Goal: Task Accomplishment & Management: Manage account settings

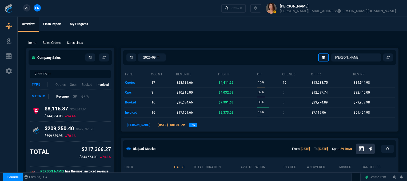
select select "12: [PERSON_NAME]"
click at [178, 25] on ul "Overview Flash Report My Progress" at bounding box center [213, 24] width 390 height 14
click at [242, 10] on div "Ctrl + K" at bounding box center [237, 8] width 11 height 4
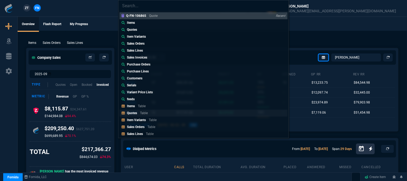
click at [139, 114] on div "Quotes Table" at bounding box center [138, 112] width 23 height 5
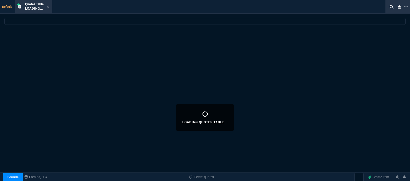
select select
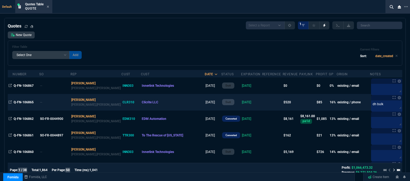
click at [262, 104] on td at bounding box center [272, 102] width 21 height 17
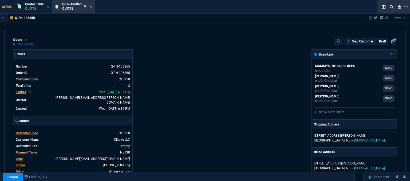
type input "21"
type input "85"
type input "565"
type input "18"
type input "23"
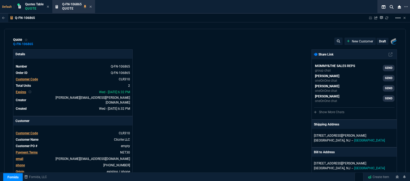
type input "175"
type input "30"
type input "29"
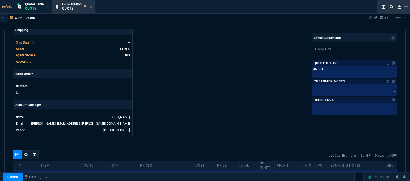
scroll to position [267, 0]
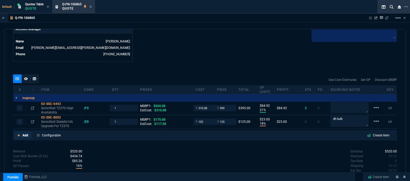
click at [19, 134] on icon at bounding box center [18, 135] width 3 height 3
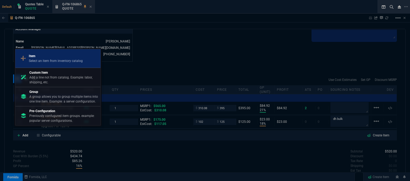
click at [57, 54] on div "Item Select an item from inventory catalog" at bounding box center [58, 59] width 81 height 14
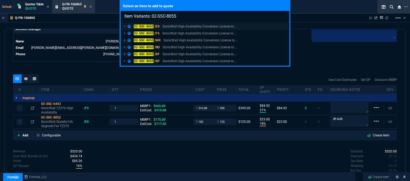
type input "Item Variants: 02-SSC-8055"
click at [185, 27] on p "SonicWall High Availability Conversion License to ..." at bounding box center [200, 26] width 74 height 5
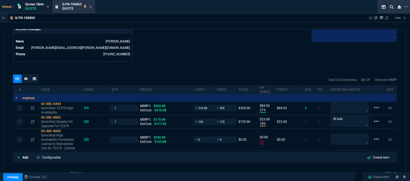
type input "21"
type input "85"
type input "18"
type input "23"
type input "0"
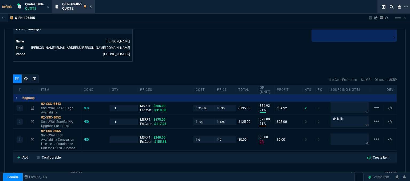
type input "0"
type input "30"
type input "29"
type input "100"
click at [67, 139] on p "SonicWall High Availability Conversion License to Standalone Unit for TZ370 - L…" at bounding box center [60, 141] width 38 height 17
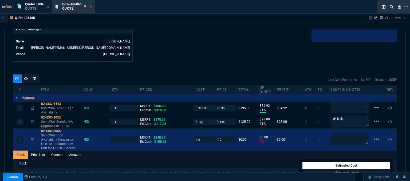
click at [59, 151] on link "Content" at bounding box center [57, 155] width 18 height 9
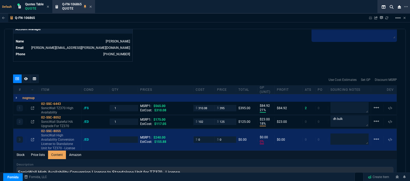
scroll to position [0, 0]
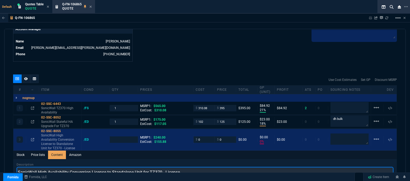
click at [220, 170] on input "SonicWall High Availability Conversion License to Standalone Unit for TZ370 - L…" at bounding box center [205, 172] width 377 height 11
type input "SonicWall High Availability Conversion License to Standalone Unit for TZ370"
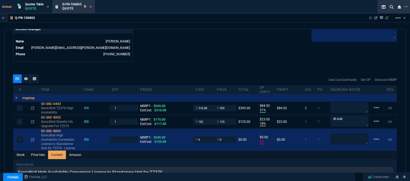
type input "1"
drag, startPoint x: 351, startPoint y: 116, endPoint x: 321, endPoint y: 113, distance: 29.5
click at [322, 115] on div "2 02-SSC-8052 SonicWall Stateful HA Upgrade For TZ370 /ED 1 MSRP1: $175.00 EstC…" at bounding box center [204, 121] width 383 height 13
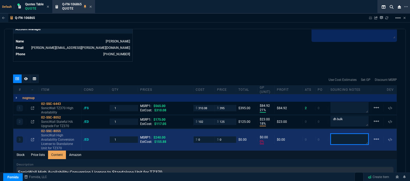
click at [344, 135] on textarea at bounding box center [349, 138] width 38 height 11
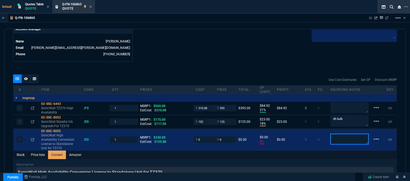
paste textarea "dh bulk"
type textarea "dh bulk"
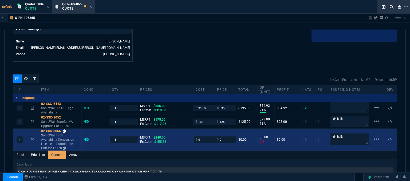
click at [66, 129] on icon at bounding box center [64, 130] width 3 height 3
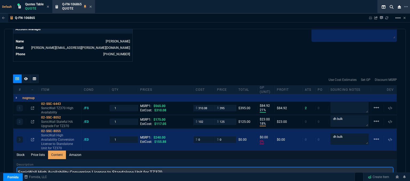
click at [67, 167] on input "SonicWall High Availability Conversion License to Standalone Unit for TZ370" at bounding box center [205, 172] width 377 height 11
type input "SonicWall HA Conversion License to Standalone Unit for TZ370"
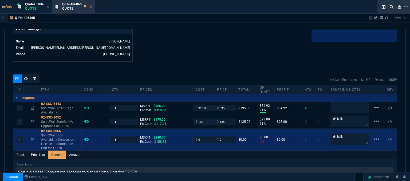
click at [208, 25] on div "Q-FN-106865 Sharing Q-FN-106865 Link Dev Link Share on Teams linear_scale quote…" at bounding box center [205, 111] width 410 height 195
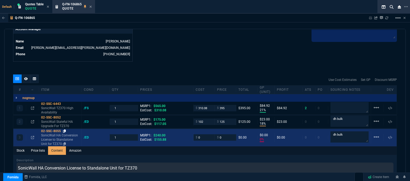
click at [64, 129] on icon at bounding box center [64, 130] width 3 height 3
drag, startPoint x: 204, startPoint y: 134, endPoint x: 187, endPoint y: 132, distance: 17.4
click at [187, 132] on div "3 02-SSC-8055 SonicWall HA Conversion License to Standalone Unit for TZ370 /ED …" at bounding box center [204, 137] width 383 height 17
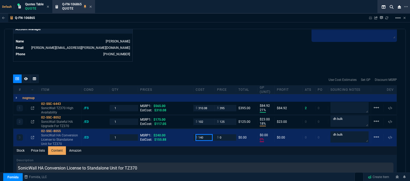
type input "140"
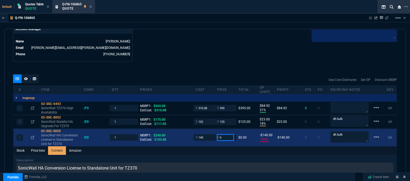
drag, startPoint x: 222, startPoint y: 134, endPoint x: 207, endPoint y: 131, distance: 14.9
click at [207, 131] on div "3 02-SSC-8055 SonicWall HA Conversion License to Standalone Unit for TZ370 /ED …" at bounding box center [204, 137] width 383 height 17
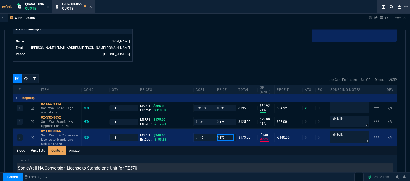
type input "173"
click at [27, 77] on icon at bounding box center [26, 78] width 4 height 3
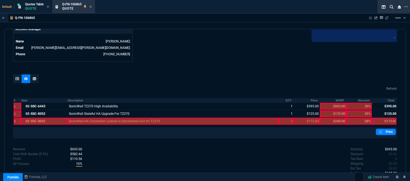
click at [54, 119] on div at bounding box center [44, 121] width 47 height 7
click at [83, 118] on div at bounding box center [173, 121] width 211 height 7
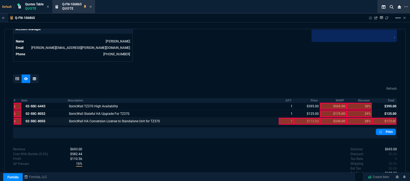
click at [279, 118] on div at bounding box center [286, 121] width 15 height 7
click at [305, 118] on div at bounding box center [307, 121] width 26 height 7
click at [389, 118] on div at bounding box center [384, 121] width 25 height 7
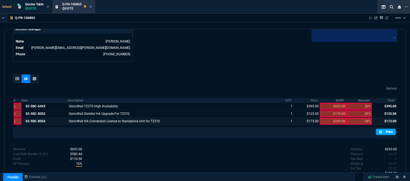
click at [386, 129] on link "Print" at bounding box center [386, 132] width 20 height 6
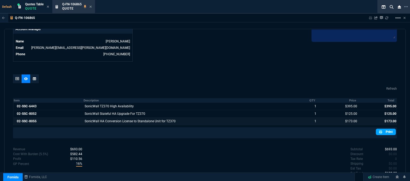
scroll to position [281, 0]
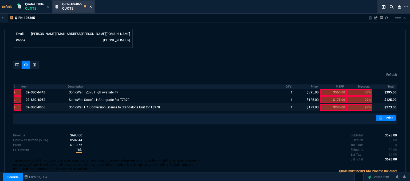
click at [91, 7] on icon at bounding box center [91, 7] width 2 height 2
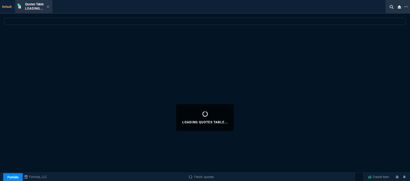
select select
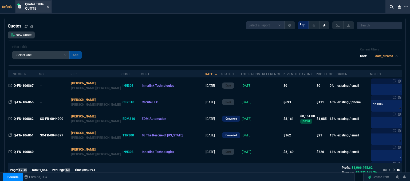
click at [49, 8] on icon at bounding box center [48, 6] width 2 height 3
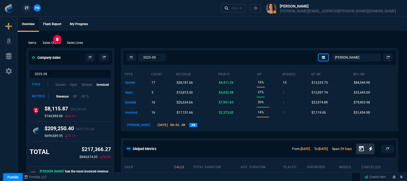
click at [46, 43] on p "Sales Orders" at bounding box center [52, 42] width 18 height 5
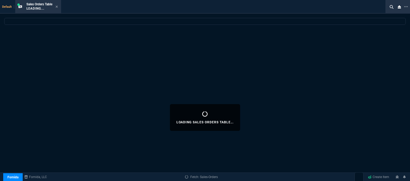
select select
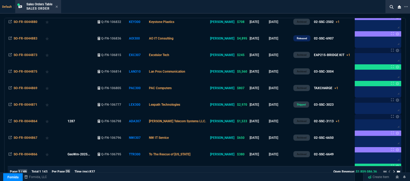
scroll to position [240, 0]
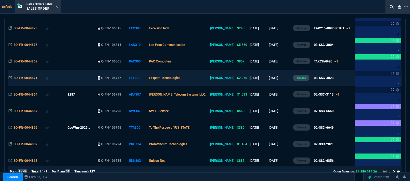
click at [209, 80] on td "Lexpath Technologies" at bounding box center [178, 78] width 61 height 17
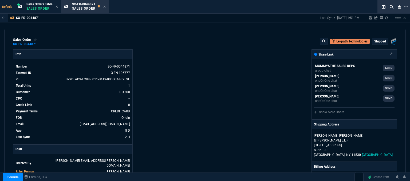
scroll to position [133, 0]
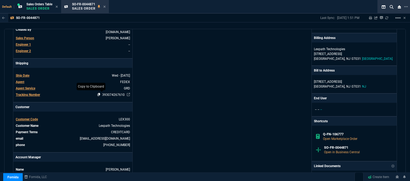
click at [97, 93] on icon at bounding box center [98, 94] width 3 height 3
click at [106, 6] on icon at bounding box center [104, 6] width 2 height 3
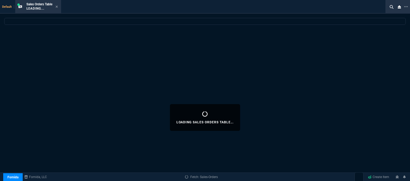
select select
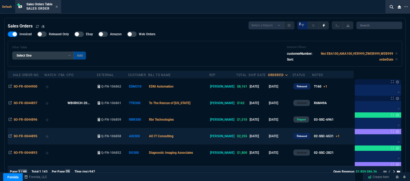
scroll to position [160, 0]
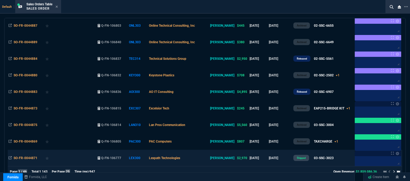
click at [198, 162] on td "Lexpath Technologies" at bounding box center [178, 158] width 61 height 17
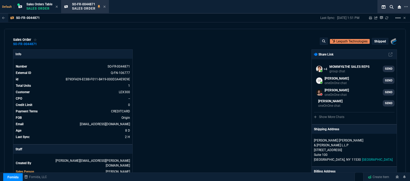
scroll to position [27, 0]
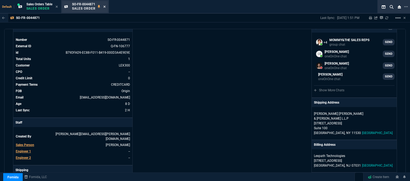
click at [105, 7] on icon at bounding box center [104, 6] width 2 height 3
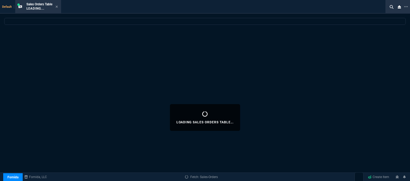
select select
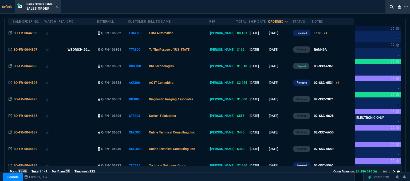
scroll to position [53, 0]
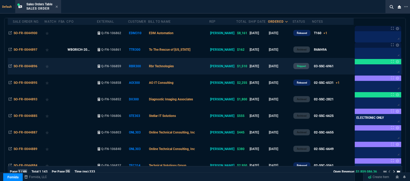
click at [201, 64] on td "Rbr Technologies" at bounding box center [178, 66] width 61 height 17
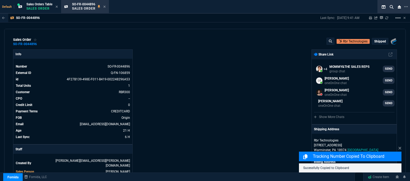
select select "12: [PERSON_NAME]"
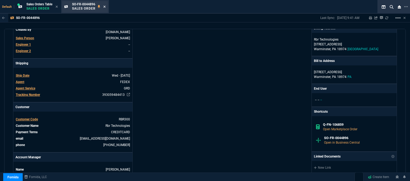
click at [105, 7] on icon at bounding box center [104, 7] width 2 height 2
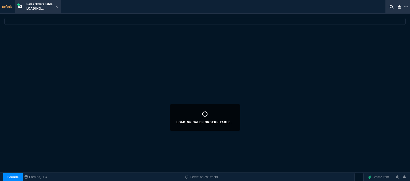
select select
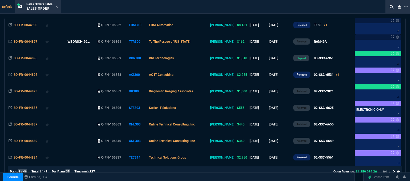
scroll to position [53, 0]
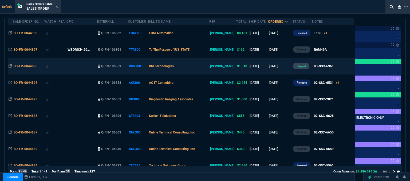
click at [196, 67] on td "Rbr Technologies" at bounding box center [178, 66] width 61 height 17
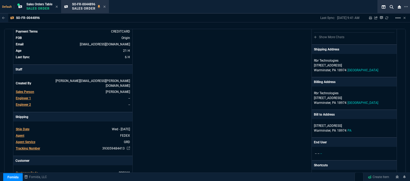
scroll to position [80, 0]
click at [97, 146] on icon at bounding box center [98, 147] width 3 height 3
click at [108, 7] on div "SO-FR-0044896 Sales Order" at bounding box center [85, 6] width 46 height 11
click at [106, 7] on icon at bounding box center [104, 6] width 2 height 3
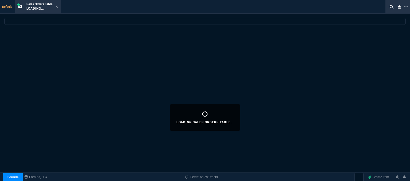
select select
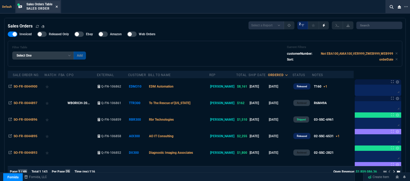
click at [58, 7] on icon at bounding box center [57, 7] width 2 height 2
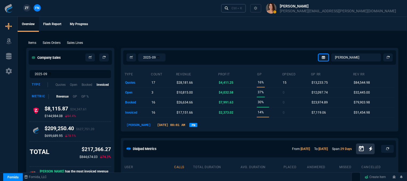
click at [246, 10] on link "Ctrl + K" at bounding box center [233, 8] width 25 height 8
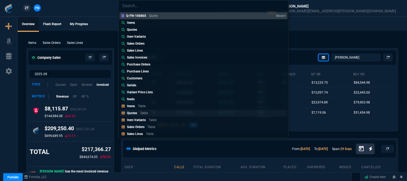
click at [157, 112] on link "Quotes Table" at bounding box center [204, 112] width 168 height 7
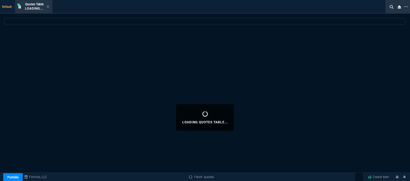
select select
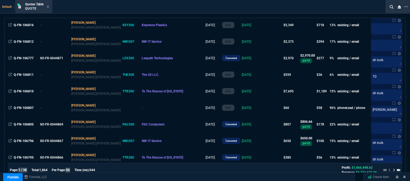
scroll to position [480, 0]
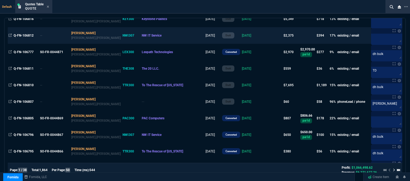
click at [262, 39] on td at bounding box center [272, 35] width 21 height 17
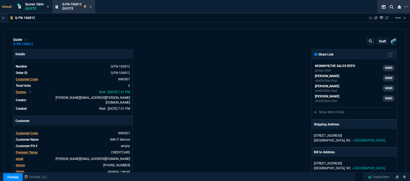
type input "23"
type input "223"
type input "20"
type input "274"
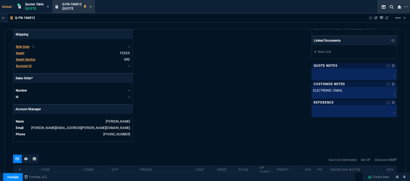
type input "1351.87"
type input "1908.52"
type input "27"
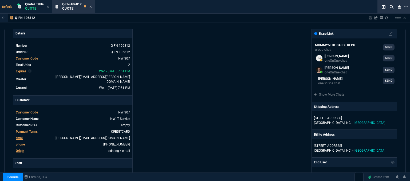
scroll to position [0, 0]
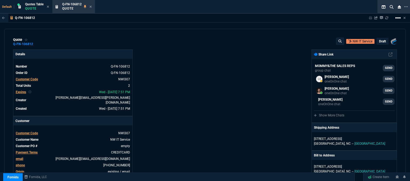
click at [397, 19] on mat-icon "linear_scale" at bounding box center [398, 18] width 6 height 6
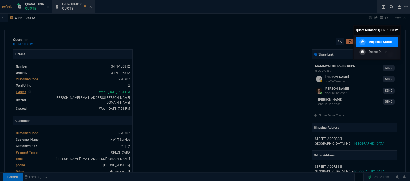
click at [369, 42] on p "Duplicate Quote" at bounding box center [380, 41] width 23 height 5
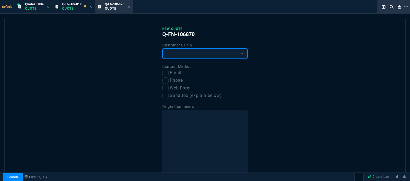
drag, startPoint x: 191, startPoint y: 54, endPoint x: 188, endPoint y: 58, distance: 4.8
click at [191, 54] on select "Existing Customer Amazon Lead (first order) Website Lead (first order) Called (…" at bounding box center [204, 53] width 85 height 11
select select "existing"
click at [162, 48] on select "Existing Customer Amazon Lead (first order) Website Lead (first order) Called (…" at bounding box center [204, 53] width 85 height 11
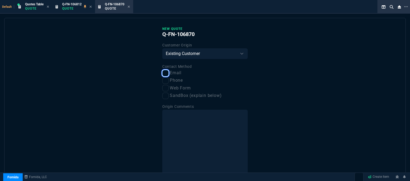
click at [166, 75] on input "Email" at bounding box center [165, 73] width 6 height 6
checkbox input "true"
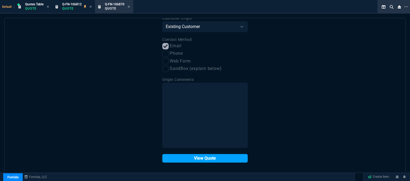
click at [205, 159] on button "View Quote" at bounding box center [204, 158] width 85 height 9
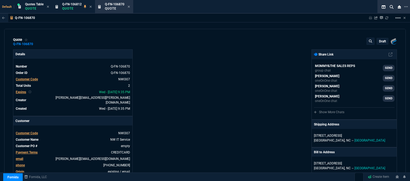
type input "23"
type input "223"
type input "20"
type input "274"
type input "27"
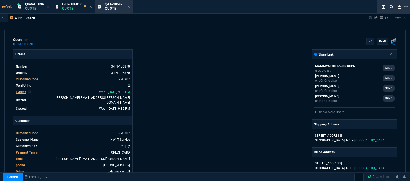
type input "27"
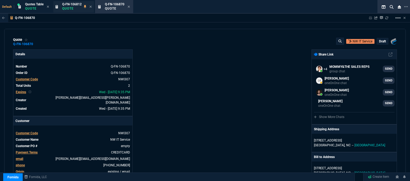
click at [72, 7] on p "Quote" at bounding box center [71, 8] width 19 height 4
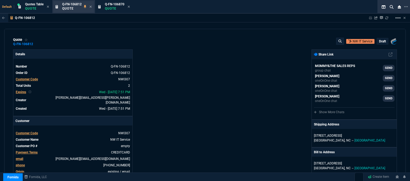
type input "23"
type input "223"
type input "20"
type input "274"
type input "27"
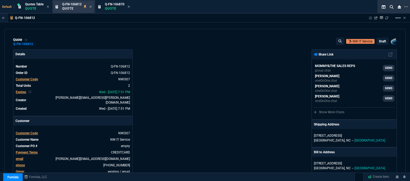
type input "27"
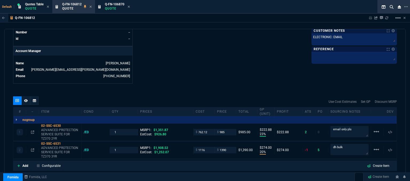
scroll to position [291, 0]
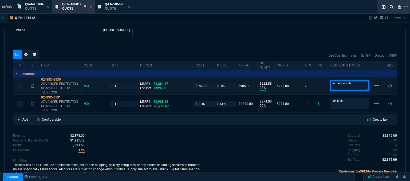
drag, startPoint x: 332, startPoint y: 78, endPoint x: 279, endPoint y: 78, distance: 53.1
click at [279, 78] on div "1 02-SSC-6530 ADVANCED PROTECTION SERVICE SUITE FOR TZ370 2YR /ED 1 MSRP1: $1,3…" at bounding box center [204, 85] width 383 height 17
click at [109, 7] on p "Quote" at bounding box center [114, 8] width 19 height 4
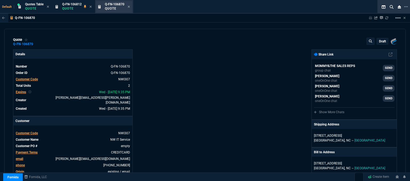
type input "23"
type input "223"
type input "20"
type input "274"
type input "27"
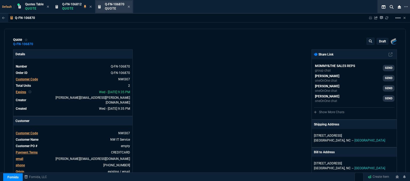
type input "27"
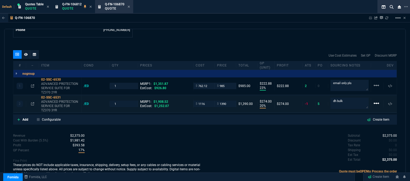
click at [374, 100] on mat-icon "linear_scale" at bounding box center [376, 103] width 6 height 6
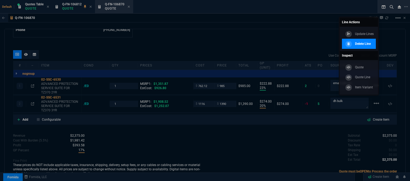
click at [358, 45] on p "Delete Line" at bounding box center [363, 43] width 16 height 5
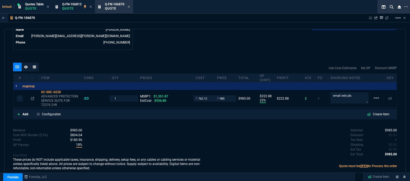
scroll to position [274, 0]
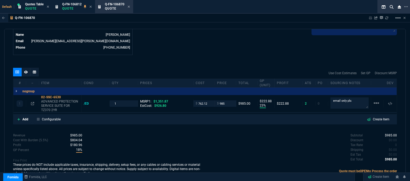
type input "23"
type input "223"
type input "27"
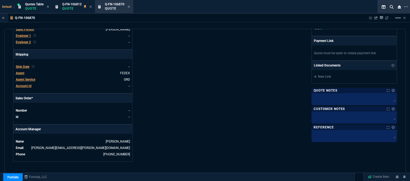
click at [23, 71] on span "Agent" at bounding box center [20, 73] width 9 height 4
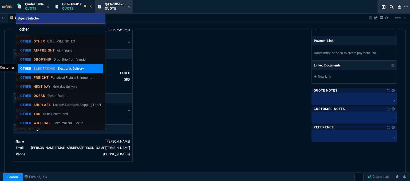
type input "other"
click at [58, 71] on link "OTHER ELECTRONIC Electronic Delivery" at bounding box center [60, 68] width 85 height 9
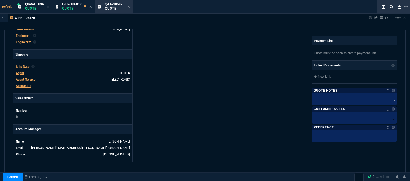
scroll to position [148, 0]
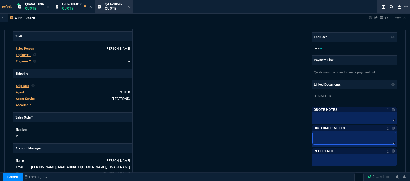
click at [341, 133] on textarea at bounding box center [354, 138] width 83 height 13
type textarea "E"
type textarea "EL"
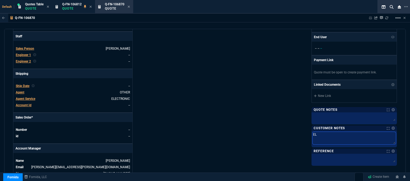
type textarea "ELE"
type textarea "ELEC"
type textarea "ELECT"
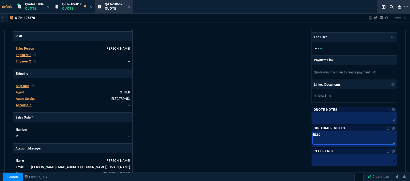
type textarea "ELECT"
type textarea "ELECTR"
type textarea "ELECTRO"
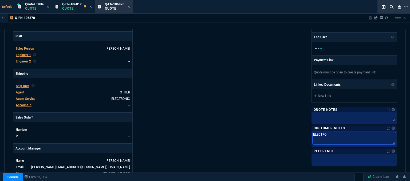
type textarea "ELECTRON"
type textarea "ELECTRONI"
type textarea "ELECTRONIC"
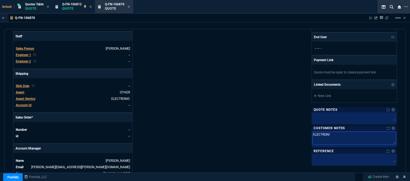
type textarea "ELECTRONIC"
type textarea "ELECTRONIC:"
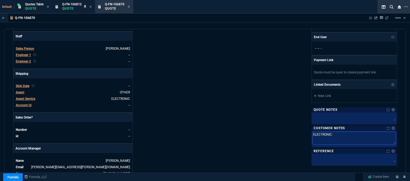
type textarea "ELECTRONIC: E"
type textarea "ELECTRONIC: EM"
type textarea "ELECTRONIC: EMA"
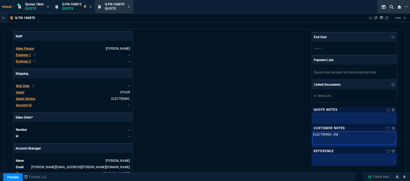
type textarea "ELECTRONIC: EMA"
type textarea "ELECTRONIC: EMAI"
type textarea "ELECTRONIC: EMAIL"
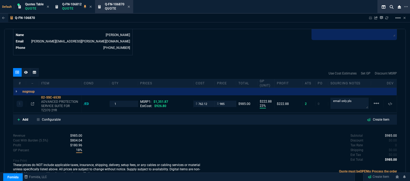
type textarea "ELECTRONIC: EMAIL"
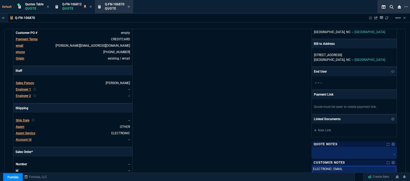
scroll to position [0, 0]
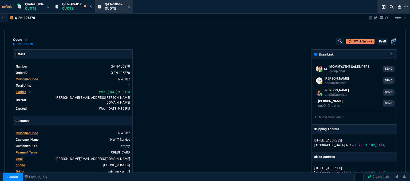
click at [398, 15] on mat-icon "linear_scale" at bounding box center [398, 18] width 6 height 6
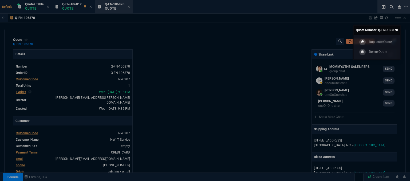
click at [233, 68] on div at bounding box center [205, 90] width 410 height 181
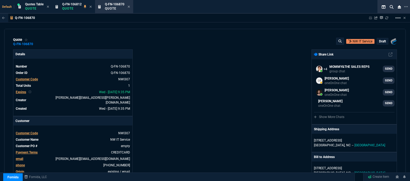
click at [382, 41] on p "draft" at bounding box center [382, 41] width 7 height 4
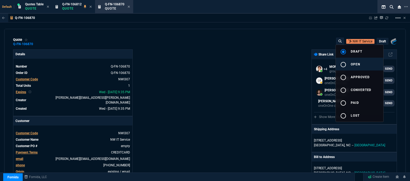
click at [366, 64] on button "radio_button_unchecked open" at bounding box center [360, 64] width 48 height 13
click at [267, 81] on div at bounding box center [205, 90] width 410 height 181
type input "23"
type input "223"
type input "1351.87"
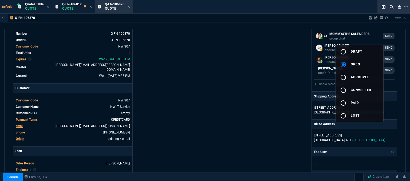
type input "27"
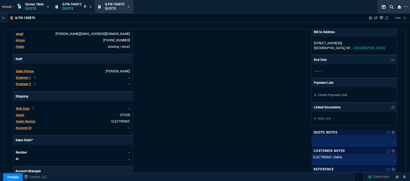
scroll to position [160, 0]
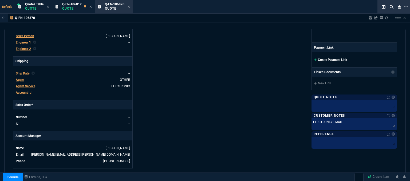
click at [314, 58] on icon at bounding box center [315, 59] width 3 height 3
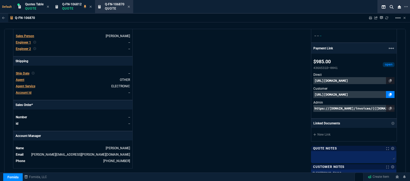
click at [389, 95] on icon at bounding box center [390, 94] width 3 height 3
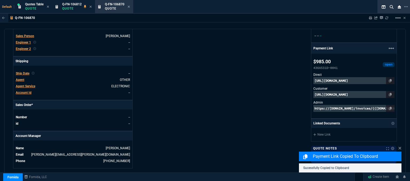
drag, startPoint x: 402, startPoint y: 91, endPoint x: 261, endPoint y: 84, distance: 141.1
click at [402, 166] on div "quote Q-FN-106870 NW IT Service open Fornida, LLC [STREET_ADDRESS] Details Numb…" at bounding box center [204, 106] width 401 height 154
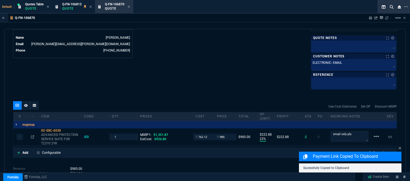
scroll to position [306, 0]
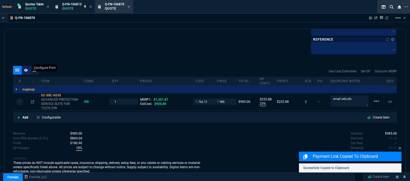
click at [25, 69] on icon at bounding box center [26, 70] width 4 height 3
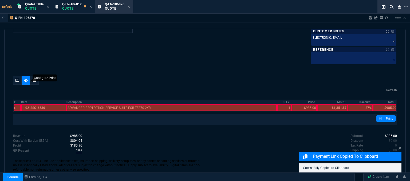
scroll to position [294, 0]
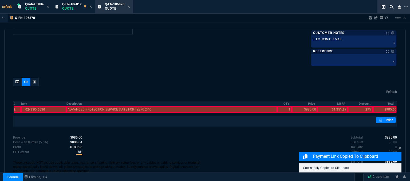
click at [28, 108] on div at bounding box center [43, 109] width 45 height 7
click at [86, 110] on div at bounding box center [171, 109] width 211 height 7
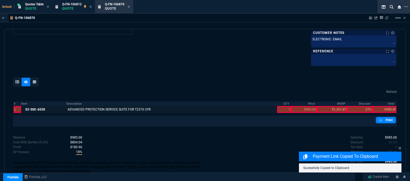
click at [280, 110] on div at bounding box center [284, 109] width 14 height 7
click at [301, 111] on div at bounding box center [304, 109] width 26 height 7
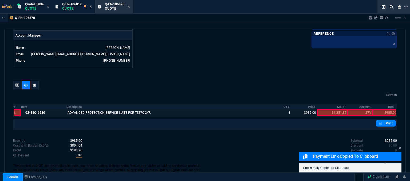
click at [384, 109] on div at bounding box center [385, 112] width 24 height 7
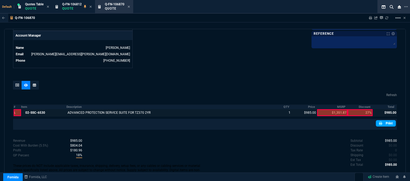
click at [385, 120] on link "Print" at bounding box center [386, 123] width 20 height 6
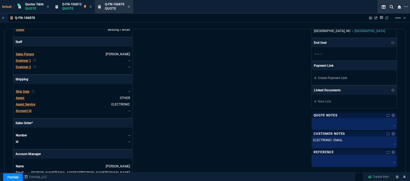
scroll to position [180, 0]
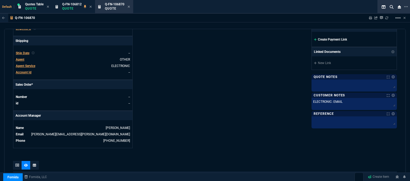
click at [314, 39] on icon at bounding box center [315, 39] width 3 height 3
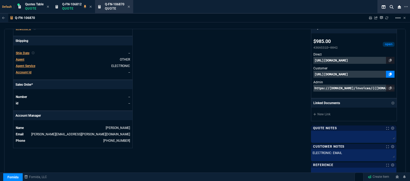
click at [389, 73] on icon at bounding box center [390, 74] width 3 height 3
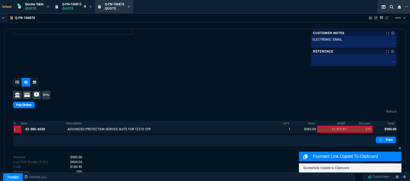
scroll to position [314, 0]
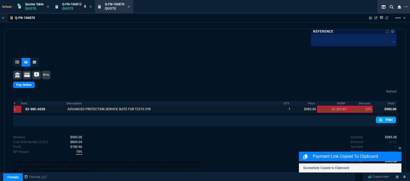
click at [388, 121] on link "Print" at bounding box center [386, 120] width 20 height 6
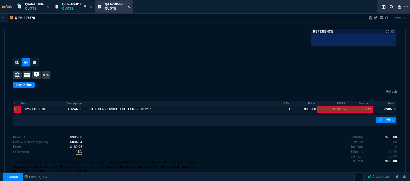
click at [129, 6] on icon at bounding box center [129, 6] width 2 height 3
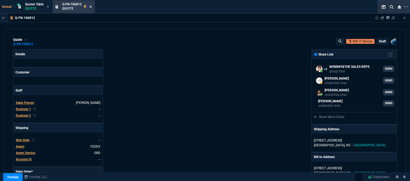
click at [92, 7] on icon at bounding box center [91, 7] width 2 height 2
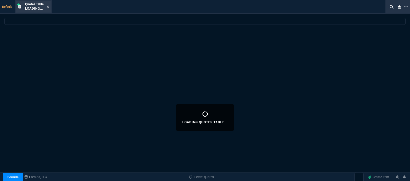
click at [48, 7] on icon at bounding box center [48, 7] width 2 height 2
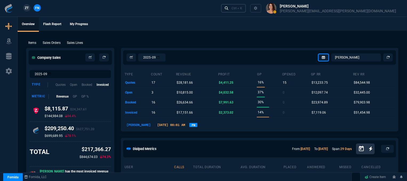
click at [242, 7] on div "Ctrl + K" at bounding box center [237, 8] width 11 height 4
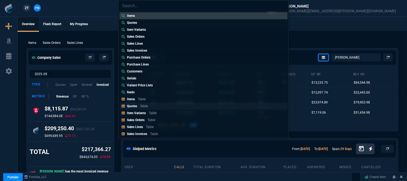
click at [168, 104] on link "Quotes Table" at bounding box center [204, 105] width 168 height 7
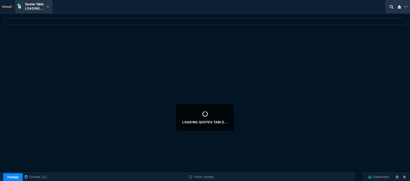
select select
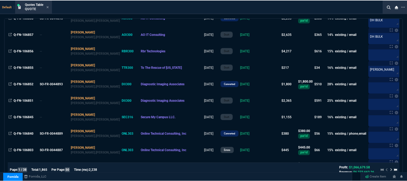
scroll to position [214, 0]
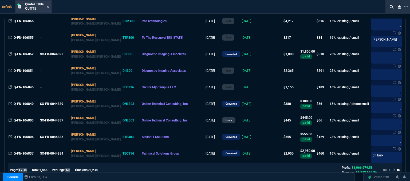
click at [47, 6] on icon at bounding box center [48, 6] width 2 height 3
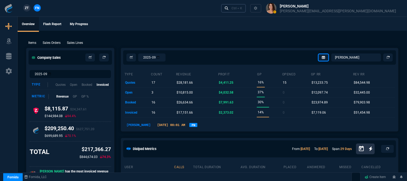
click at [246, 12] on link "Ctrl + K" at bounding box center [233, 8] width 25 height 8
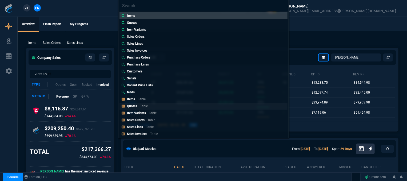
click at [148, 107] on div "Quotes Table" at bounding box center [138, 106] width 23 height 5
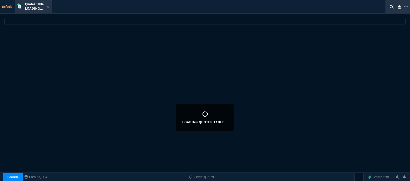
select select
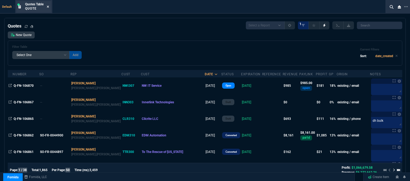
click at [49, 7] on icon at bounding box center [48, 6] width 2 height 3
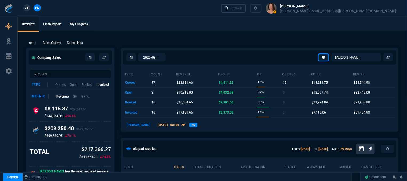
click at [242, 9] on div "Ctrl + K" at bounding box center [237, 8] width 11 height 4
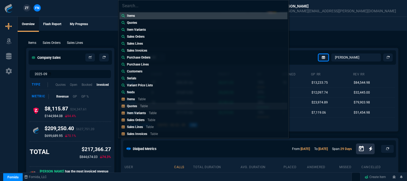
click at [132, 103] on link "Quotes Table" at bounding box center [204, 105] width 168 height 7
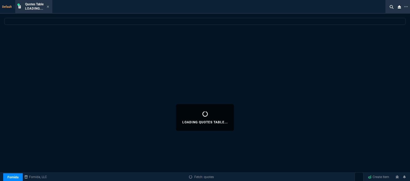
select select
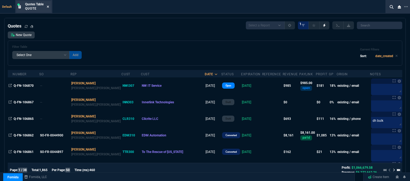
click at [48, 7] on icon at bounding box center [48, 6] width 2 height 3
